Goal: Task Accomplishment & Management: Use online tool/utility

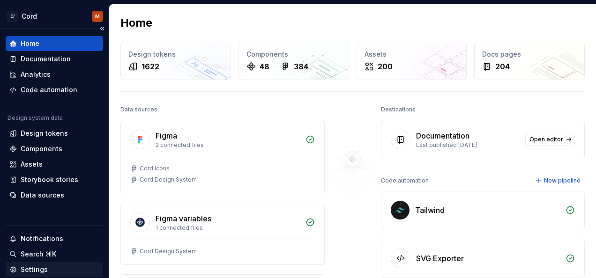
click at [31, 270] on div "Settings" at bounding box center [34, 269] width 27 height 9
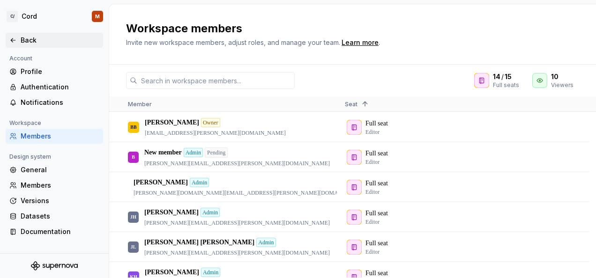
click at [13, 40] on icon at bounding box center [13, 41] width 8 height 8
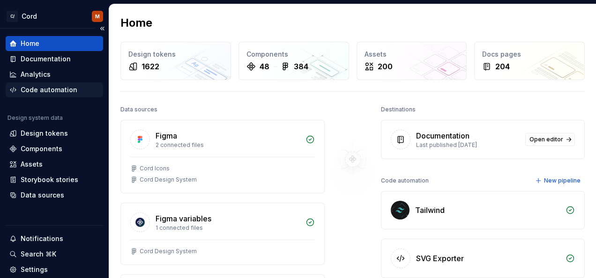
click at [48, 92] on div "Code automation" at bounding box center [49, 89] width 57 height 9
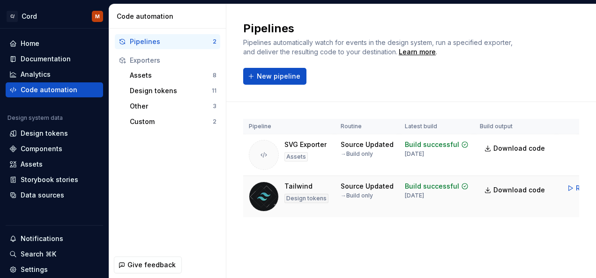
scroll to position [0, 32]
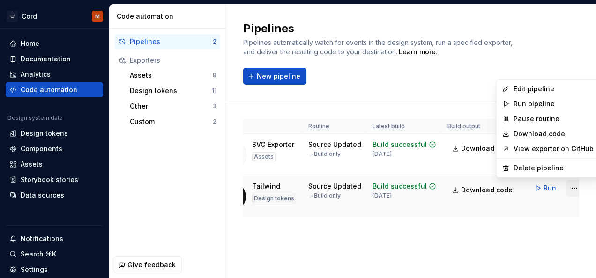
click at [569, 187] on html "C/ Cord M Home Documentation Analytics Code automation Design system data Desig…" at bounding box center [298, 139] width 596 height 278
click at [520, 86] on div "Edit pipeline" at bounding box center [554, 88] width 80 height 9
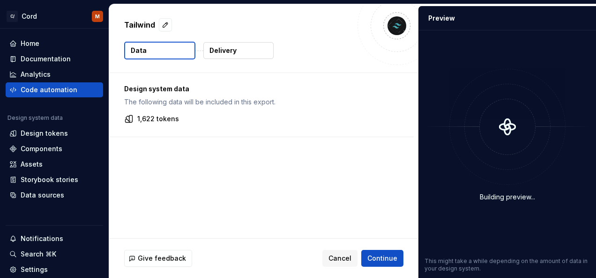
click at [219, 55] on p "Delivery" at bounding box center [223, 50] width 27 height 9
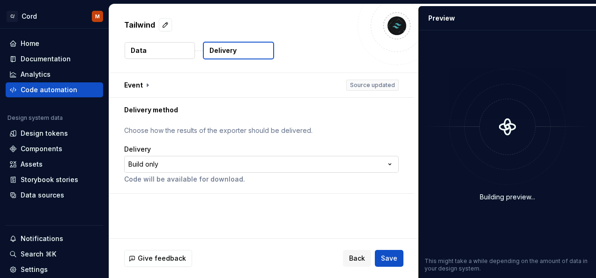
click at [191, 163] on html "**********" at bounding box center [298, 139] width 596 height 278
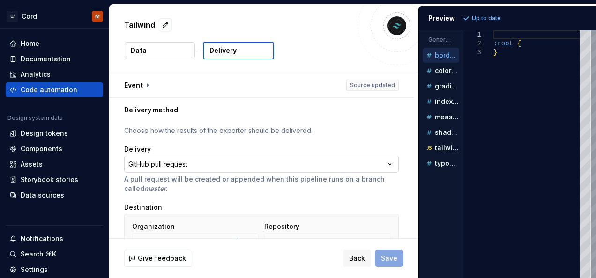
scroll to position [86, 0]
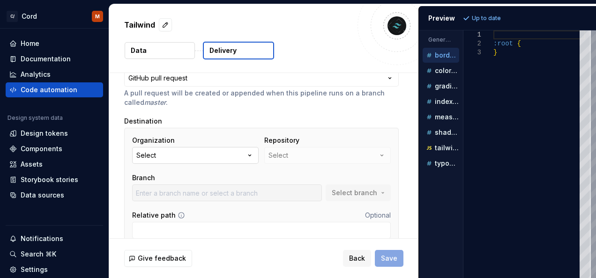
click at [238, 156] on button "Select" at bounding box center [195, 155] width 127 height 17
click at [225, 154] on button "Select" at bounding box center [195, 155] width 127 height 17
click at [197, 177] on input "text" at bounding box center [195, 174] width 126 height 17
click at [37, 271] on div "Settings" at bounding box center [34, 269] width 27 height 9
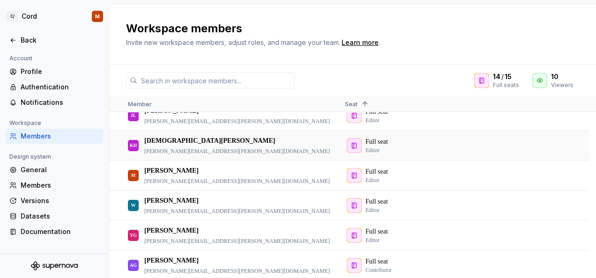
scroll to position [258, 0]
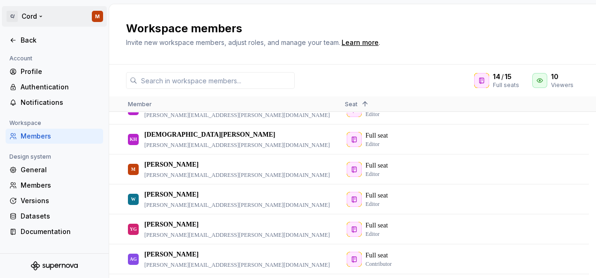
click at [98, 18] on html "C/ Cord M Back Account Profile Authentication Notifications Workspace Members D…" at bounding box center [298, 139] width 596 height 278
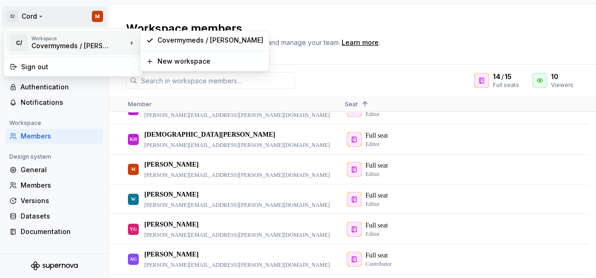
click at [80, 44] on div "Covermymeds / McKesson" at bounding box center [71, 45] width 80 height 9
click at [182, 38] on div "Covermymeds / McKesson" at bounding box center [211, 40] width 106 height 9
